Goal: Information Seeking & Learning: Find specific fact

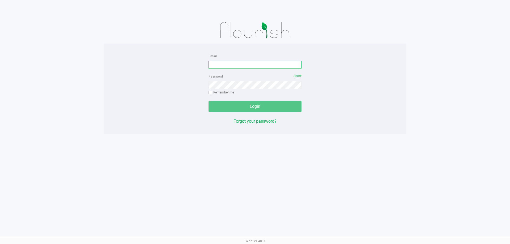
click at [253, 66] on input "Email" at bounding box center [254, 65] width 93 height 8
type input "mwiradilaga@Liveparallel.com"
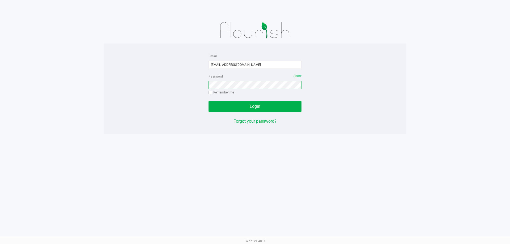
click at [208, 101] on button "Login" at bounding box center [254, 106] width 93 height 11
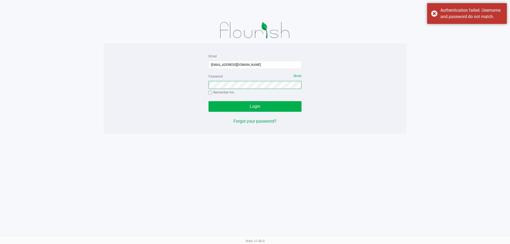
click at [208, 101] on button "Login" at bounding box center [254, 106] width 93 height 11
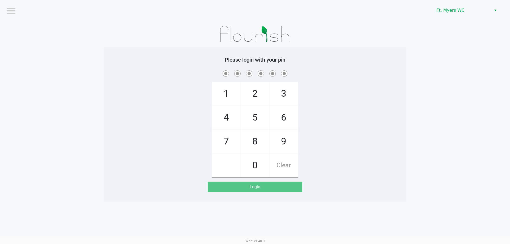
click at [224, 138] on span "7" at bounding box center [226, 141] width 28 height 23
checkbox input "true"
click at [261, 115] on span "5" at bounding box center [255, 117] width 28 height 23
checkbox input "true"
click at [277, 116] on span "6" at bounding box center [283, 117] width 28 height 23
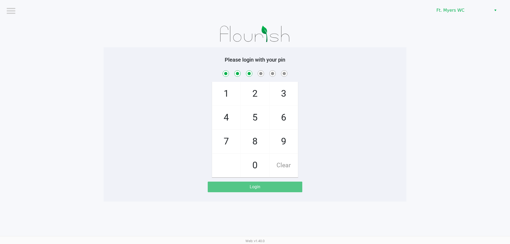
checkbox input "true"
drag, startPoint x: 278, startPoint y: 116, endPoint x: 269, endPoint y: 119, distance: 10.0
click at [272, 117] on span "6" at bounding box center [283, 117] width 28 height 23
checkbox input "true"
click at [223, 123] on span "4" at bounding box center [226, 117] width 28 height 23
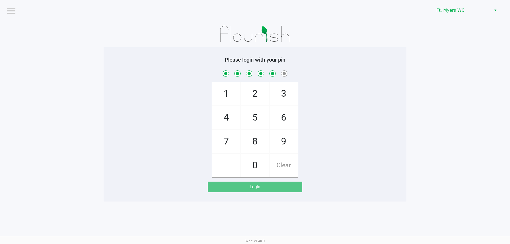
checkbox input "true"
click at [283, 90] on span "3" at bounding box center [283, 93] width 28 height 23
checkbox input "true"
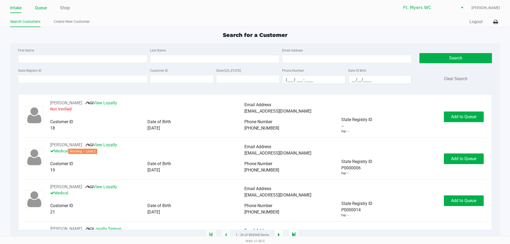
click at [44, 7] on link "Queue" at bounding box center [41, 7] width 12 height 7
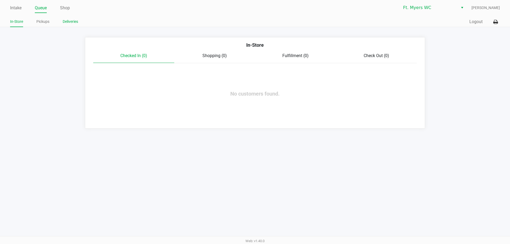
click at [74, 21] on link "Deliveries" at bounding box center [70, 21] width 15 height 7
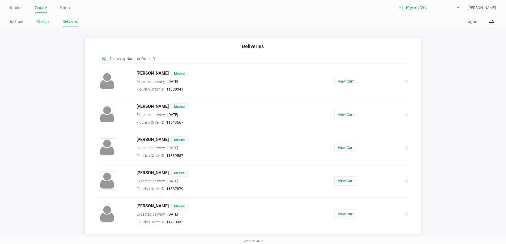
click at [39, 22] on link "Pickups" at bounding box center [42, 21] width 13 height 7
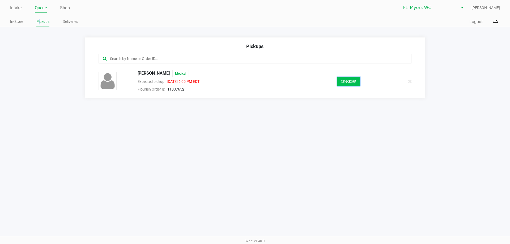
click at [350, 81] on button "Checkout" at bounding box center [348, 81] width 23 height 9
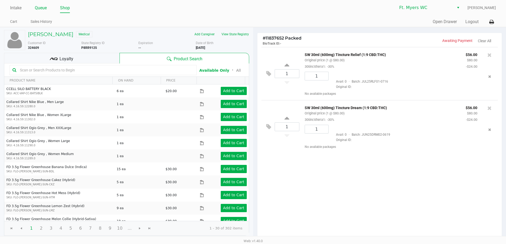
click at [39, 6] on link "Queue" at bounding box center [41, 7] width 12 height 7
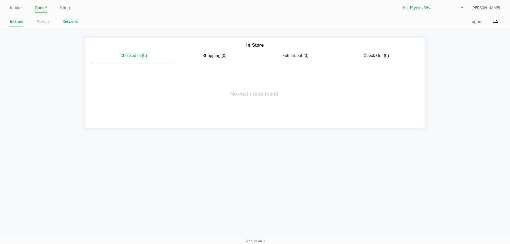
drag, startPoint x: 74, startPoint y: 24, endPoint x: 123, endPoint y: 18, distance: 49.0
click at [74, 24] on link "Deliveries" at bounding box center [70, 21] width 15 height 7
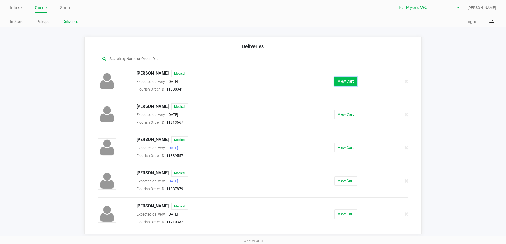
click at [345, 77] on button "View Cart" at bounding box center [345, 81] width 23 height 9
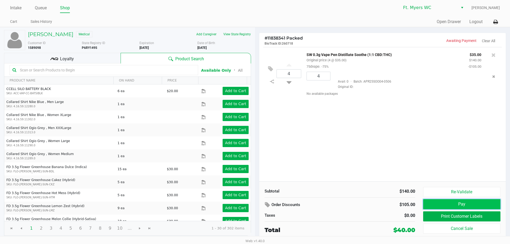
click at [462, 202] on button "Pay" at bounding box center [461, 204] width 77 height 10
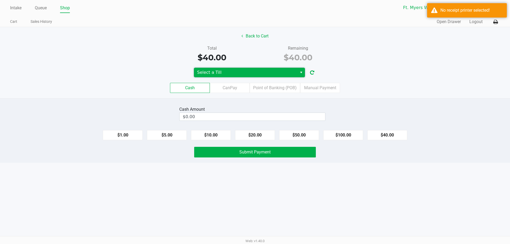
click at [261, 74] on span "Select a Till" at bounding box center [245, 72] width 97 height 6
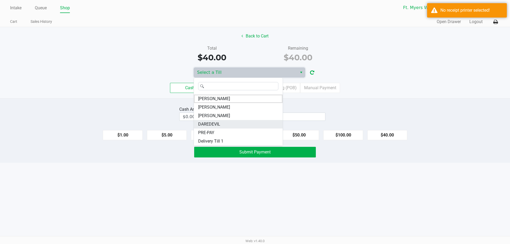
click at [238, 123] on li "DAREDEVIL" at bounding box center [238, 124] width 89 height 8
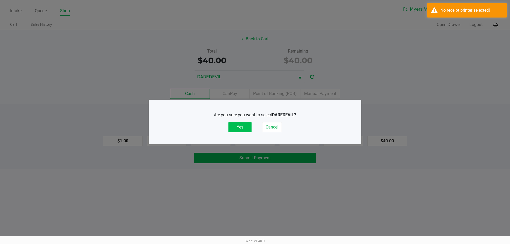
click at [242, 126] on button "Yes" at bounding box center [239, 127] width 23 height 10
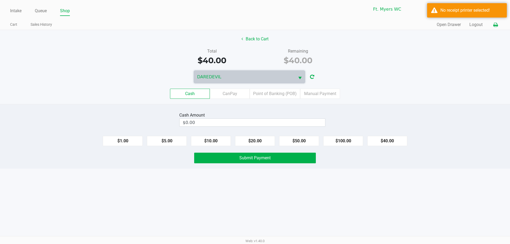
click at [494, 24] on icon at bounding box center [495, 25] width 5 height 4
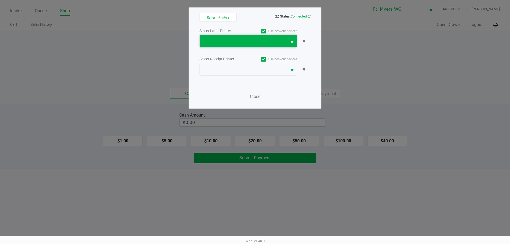
click at [239, 39] on span at bounding box center [243, 41] width 81 height 6
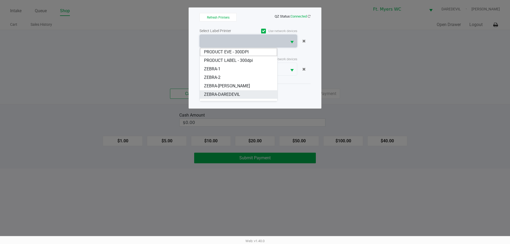
click at [235, 95] on span "ZEBRA-DAREDEVIL" at bounding box center [222, 94] width 36 height 6
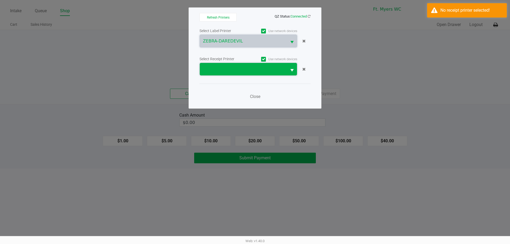
click at [238, 68] on span at bounding box center [243, 69] width 81 height 6
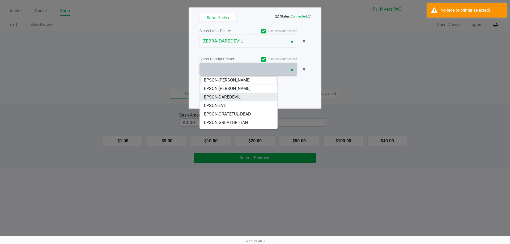
click at [239, 94] on span "EPSON-DAREDEVIL" at bounding box center [222, 97] width 37 height 6
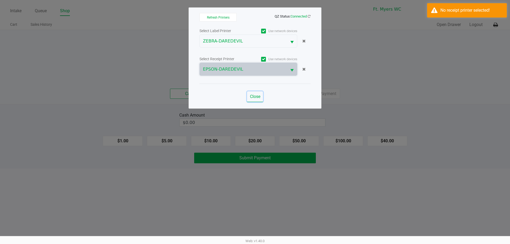
click at [253, 96] on span "Close" at bounding box center [255, 96] width 10 height 5
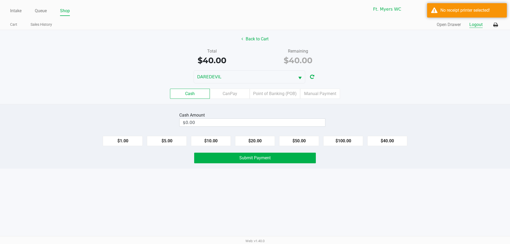
click at [476, 26] on button "Logout" at bounding box center [475, 24] width 13 height 6
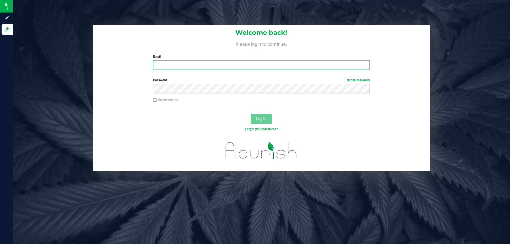
click at [226, 64] on input "Email" at bounding box center [261, 65] width 216 height 10
type input "[EMAIL_ADDRESS][DOMAIN_NAME]"
click at [251, 114] on button "Log In" at bounding box center [261, 119] width 21 height 10
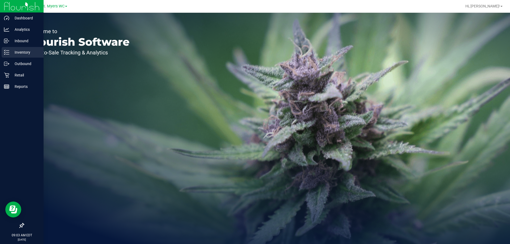
click at [25, 49] on div "Inventory" at bounding box center [23, 52] width 42 height 11
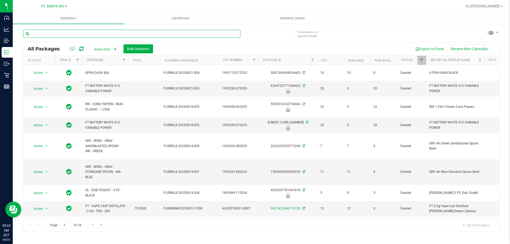
click at [99, 33] on input "text" at bounding box center [131, 34] width 217 height 8
type input "hash"
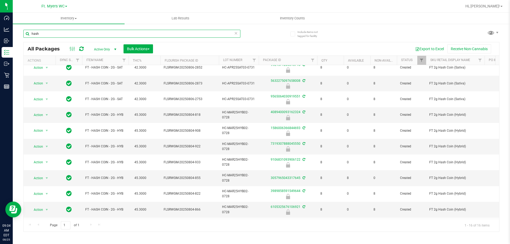
scroll to position [80, 0]
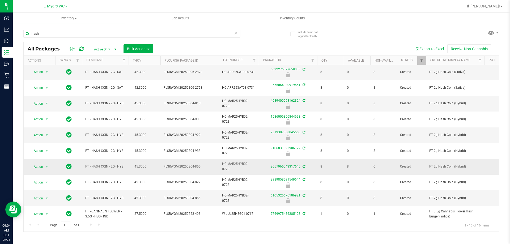
click at [285, 166] on link "3057965043317645" at bounding box center [285, 167] width 30 height 4
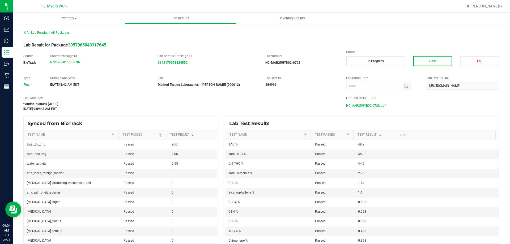
click at [366, 106] on span "HC-MAR25HYB02-0728.pdf" at bounding box center [365, 106] width 39 height 8
